Goal: Task Accomplishment & Management: Use online tool/utility

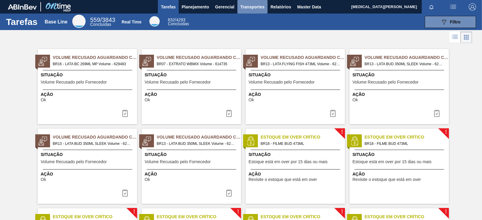
click at [254, 6] on span "Transportes" at bounding box center [252, 6] width 24 height 7
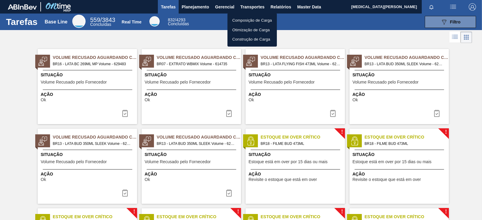
click at [246, 5] on div at bounding box center [241, 110] width 482 height 220
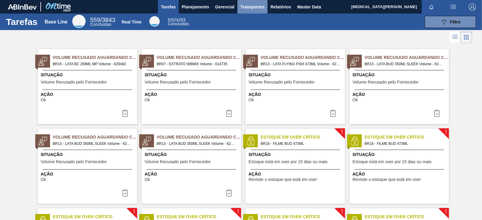
click at [250, 6] on span "Transportes" at bounding box center [252, 6] width 24 height 7
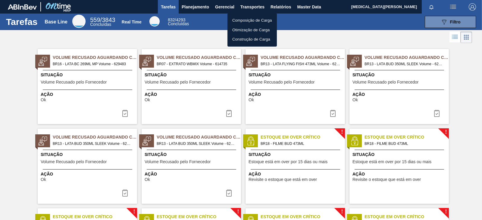
click at [297, 29] on div at bounding box center [241, 110] width 482 height 220
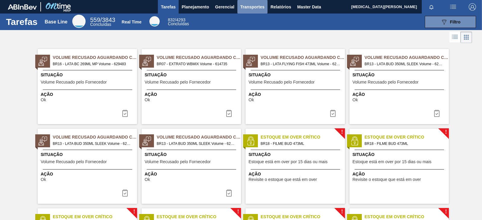
click at [250, 5] on span "Transportes" at bounding box center [252, 6] width 24 height 7
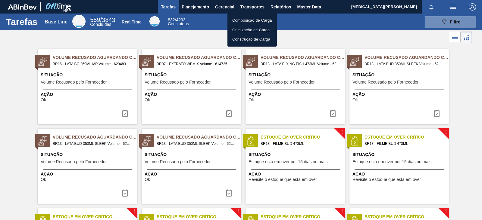
drag, startPoint x: 200, startPoint y: 38, endPoint x: 201, endPoint y: 17, distance: 21.4
click at [200, 38] on div at bounding box center [241, 110] width 482 height 220
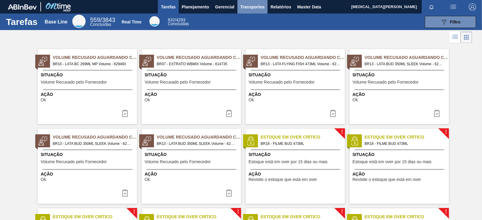
click at [251, 3] on span "Transportes" at bounding box center [252, 6] width 24 height 7
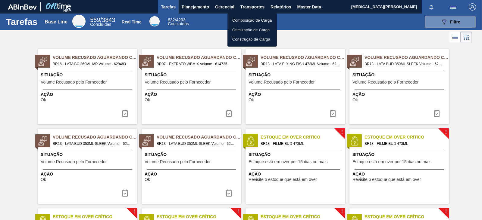
click at [278, 5] on div at bounding box center [241, 110] width 482 height 220
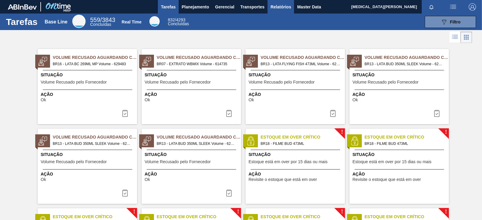
click at [278, 8] on span "Relatórios" at bounding box center [280, 6] width 20 height 7
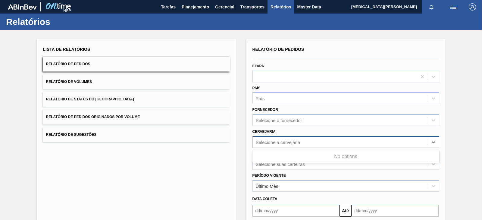
click at [294, 140] on div "Selecione a cervejaria" at bounding box center [278, 142] width 45 height 5
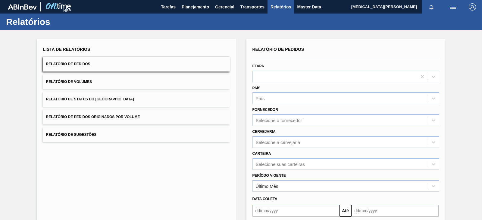
click at [199, 194] on div "Lista de Relatórios Relatório de Pedidos Relatório de Volumes Relatório de Stat…" at bounding box center [136, 155] width 199 height 232
click at [272, 160] on div "Selecione suas carteiras" at bounding box center [340, 164] width 175 height 9
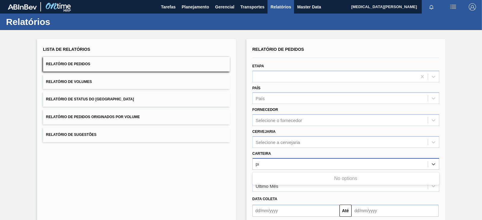
type input "pre"
drag, startPoint x: 346, startPoint y: 189, endPoint x: 335, endPoint y: 187, distance: 11.1
click at [346, 189] on div "Preforma" at bounding box center [345, 190] width 187 height 11
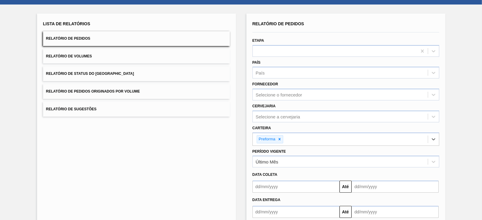
scroll to position [37, 0]
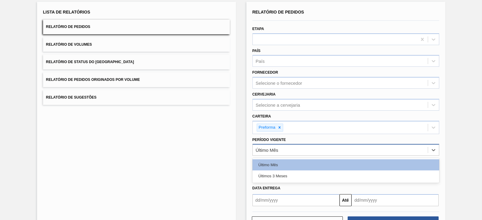
click at [267, 148] on div "Último Mês" at bounding box center [267, 150] width 23 height 5
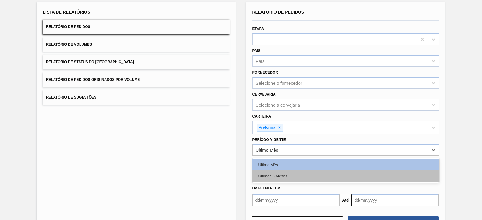
click at [280, 172] on div "Últimos 3 Meses" at bounding box center [345, 176] width 187 height 11
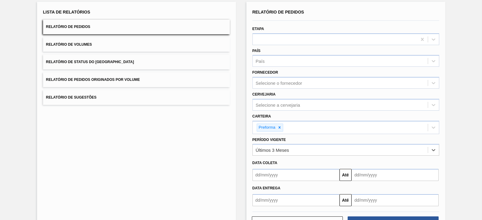
click at [269, 173] on input "text" at bounding box center [295, 175] width 87 height 12
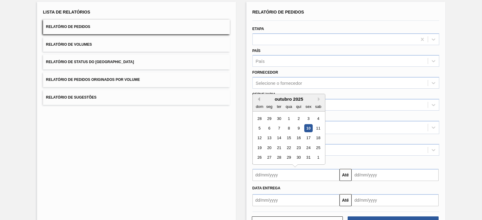
click at [256, 97] on button "Previous Month" at bounding box center [258, 99] width 4 height 4
click at [269, 117] on div "1" at bounding box center [269, 119] width 8 height 8
type input "[DATE]"
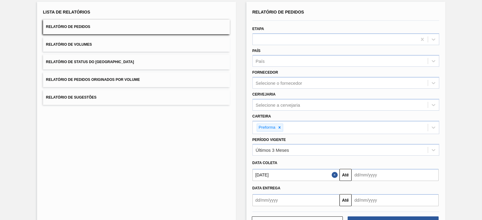
click at [357, 159] on div "Data coleta" at bounding box center [345, 163] width 191 height 9
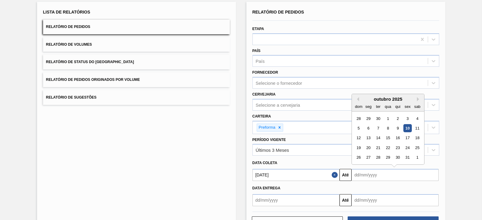
click at [366, 169] on input "text" at bounding box center [394, 175] width 87 height 12
click at [382, 176] on input "text" at bounding box center [394, 175] width 87 height 12
click at [366, 138] on div "13" at bounding box center [368, 138] width 8 height 8
type input "[DATE]"
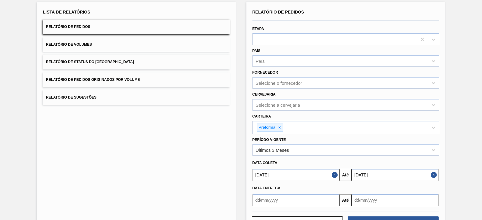
click at [433, 172] on button "Close" at bounding box center [435, 175] width 8 height 12
click at [384, 172] on input "text" at bounding box center [394, 175] width 87 height 12
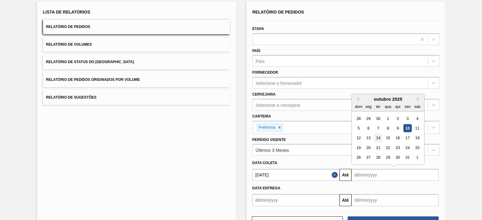
click at [378, 135] on div "14" at bounding box center [378, 138] width 8 height 8
type input "[DATE]"
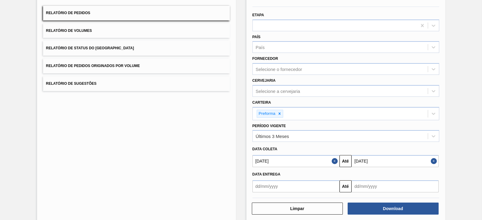
scroll to position [59, 0]
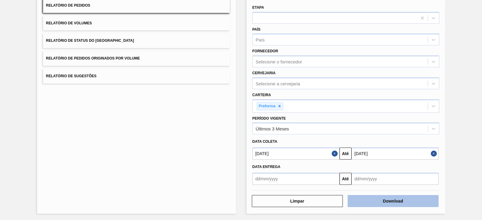
click at [402, 196] on button "Download" at bounding box center [392, 201] width 91 height 12
